Goal: Download file/media

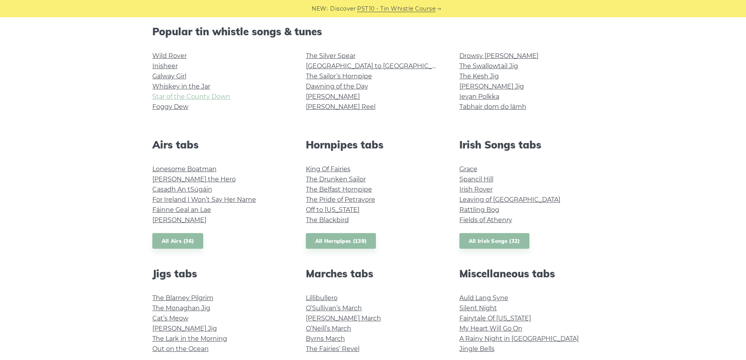
scroll to position [157, 0]
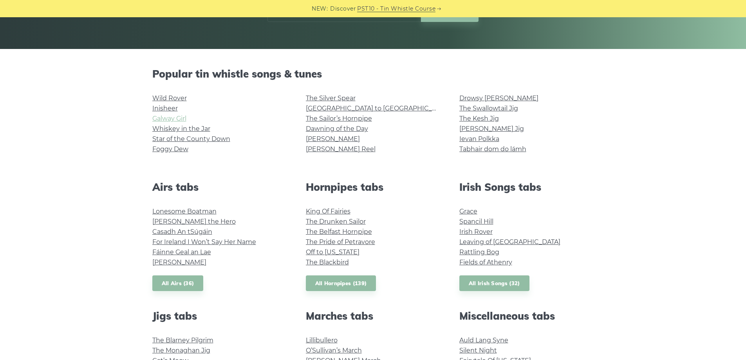
click at [171, 115] on link "Galway Girl" at bounding box center [169, 118] width 34 height 7
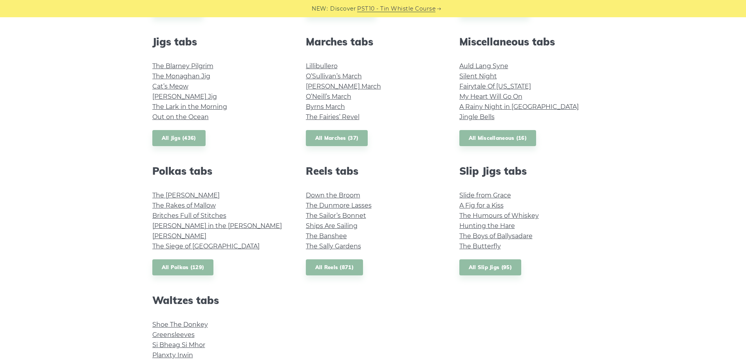
scroll to position [548, 0]
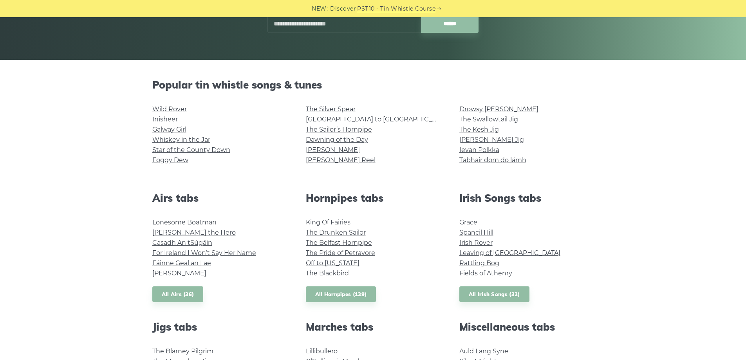
scroll to position [157, 0]
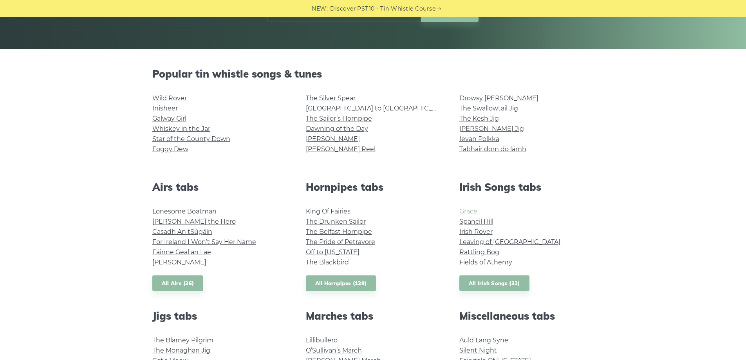
click at [465, 209] on link "Grace" at bounding box center [468, 210] width 18 height 7
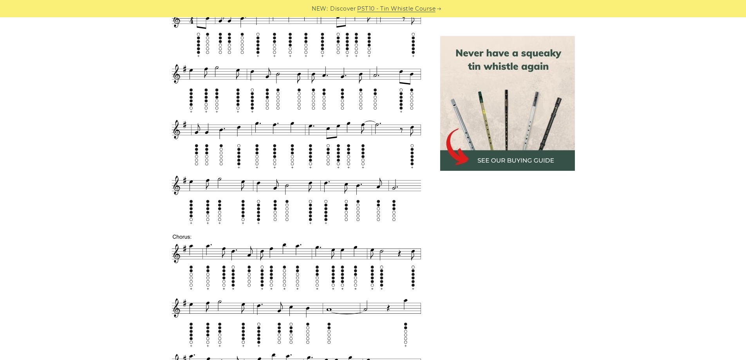
scroll to position [939, 0]
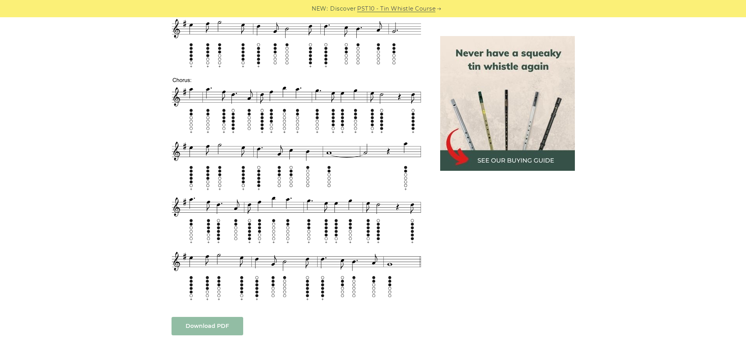
click at [192, 326] on link "Download PDF" at bounding box center [207, 326] width 72 height 18
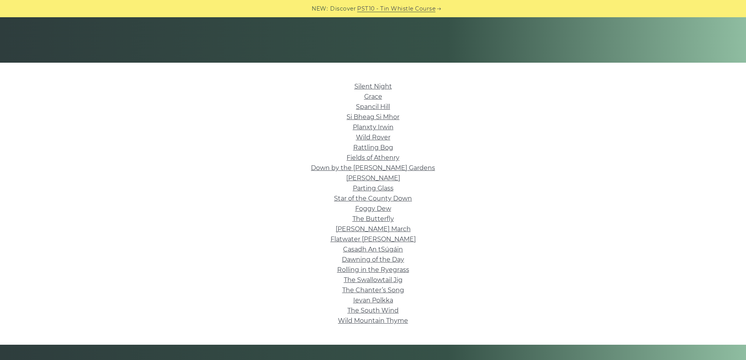
scroll to position [157, 0]
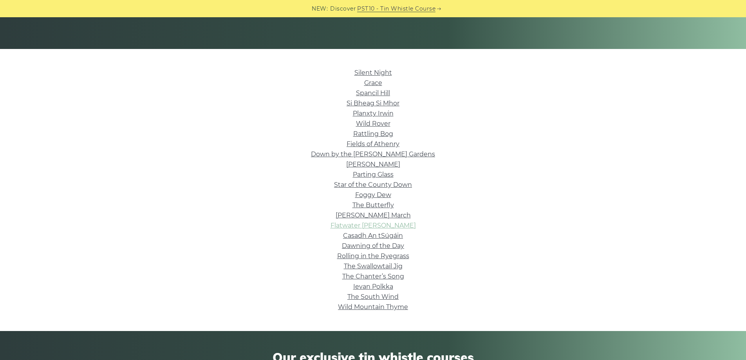
click at [371, 223] on link "Flatwater Fran" at bounding box center [372, 225] width 85 height 7
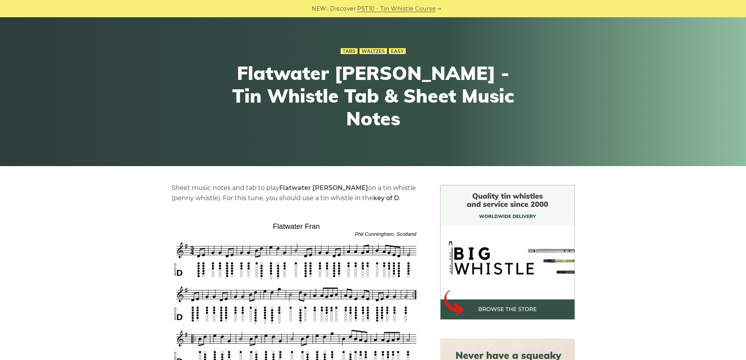
scroll to position [39, 0]
